Goal: Find specific page/section

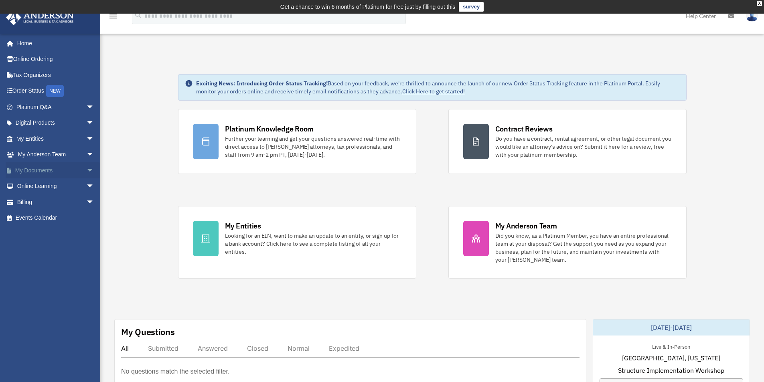
click at [46, 170] on link "My Documents arrow_drop_down" at bounding box center [56, 170] width 101 height 16
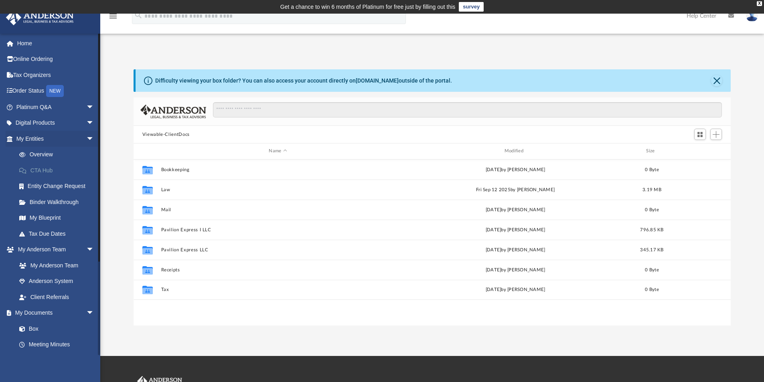
scroll to position [176, 591]
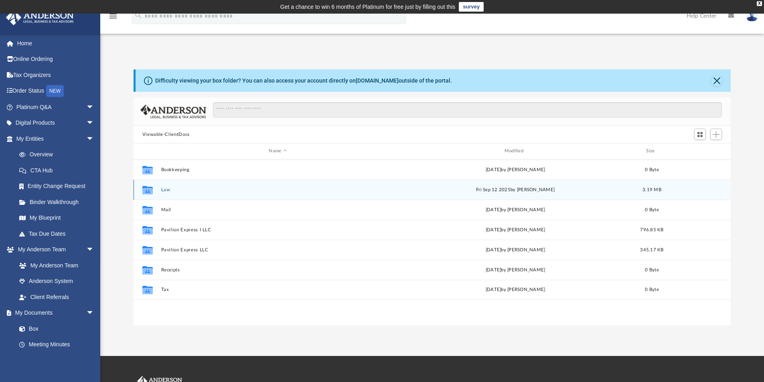
click at [162, 189] on button "Law" at bounding box center [278, 189] width 234 height 5
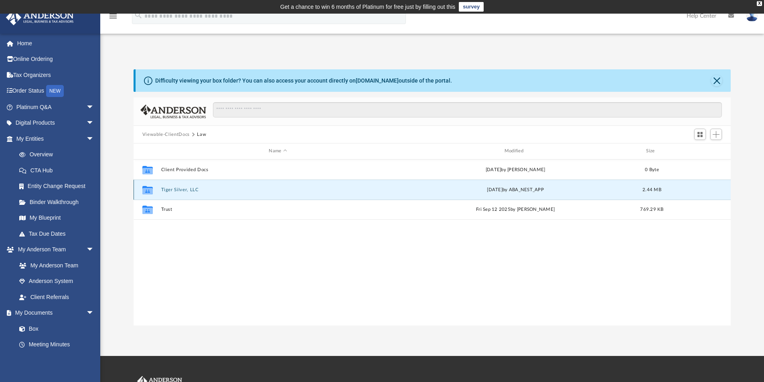
click at [182, 190] on button "Tiger Silver, LLC" at bounding box center [278, 189] width 234 height 5
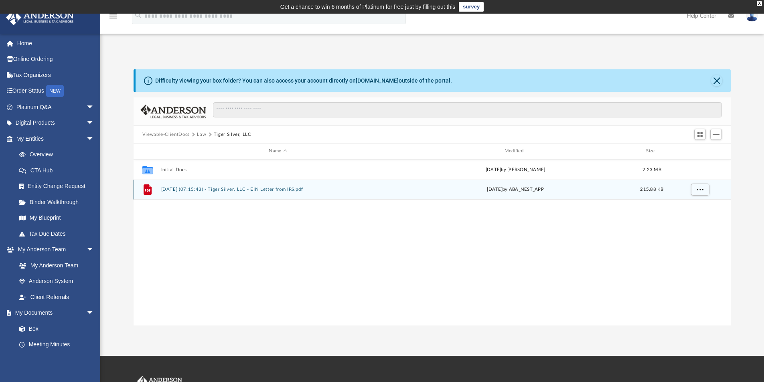
click at [198, 188] on button "[DATE] (07:15:43) - Tiger Silver, LLC - EIN Letter from IRS.pdf" at bounding box center [278, 189] width 234 height 5
